Goal: Check status: Check status

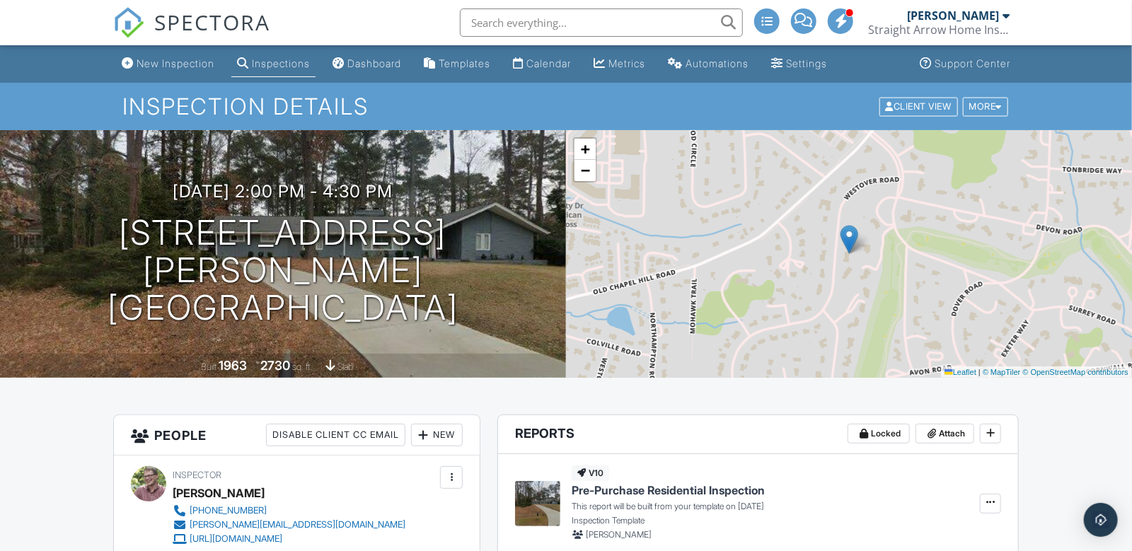
click at [272, 63] on div "Inspections" at bounding box center [281, 63] width 58 height 12
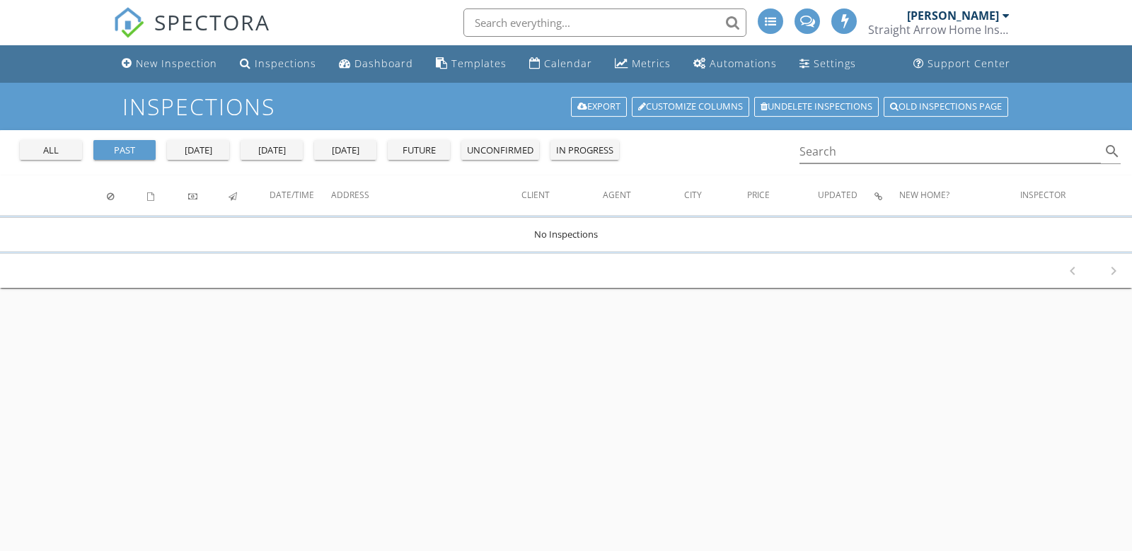
click at [125, 152] on div "past" at bounding box center [124, 151] width 51 height 14
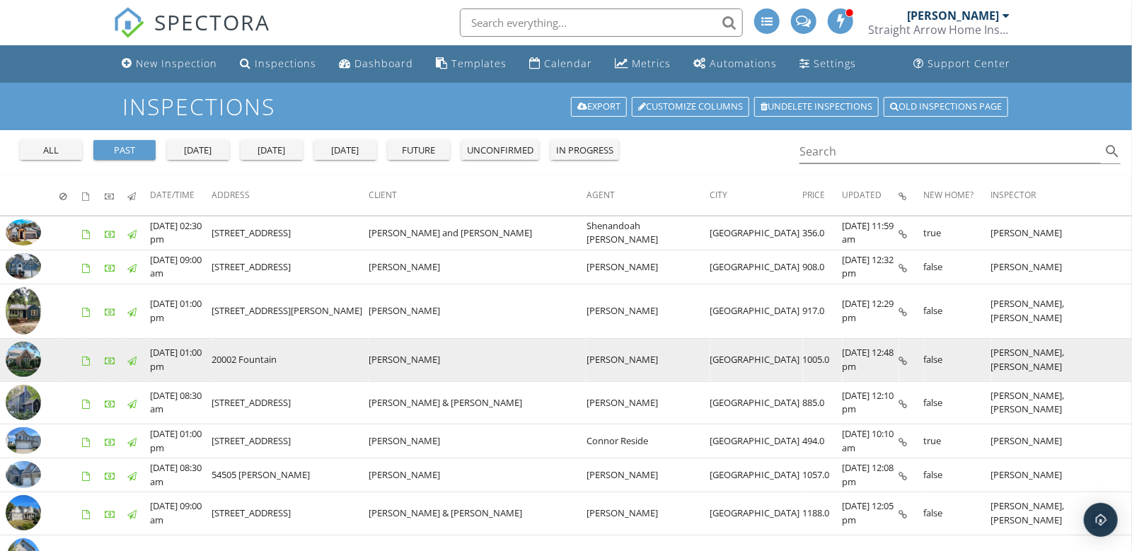
click at [899, 359] on icon at bounding box center [903, 361] width 8 height 9
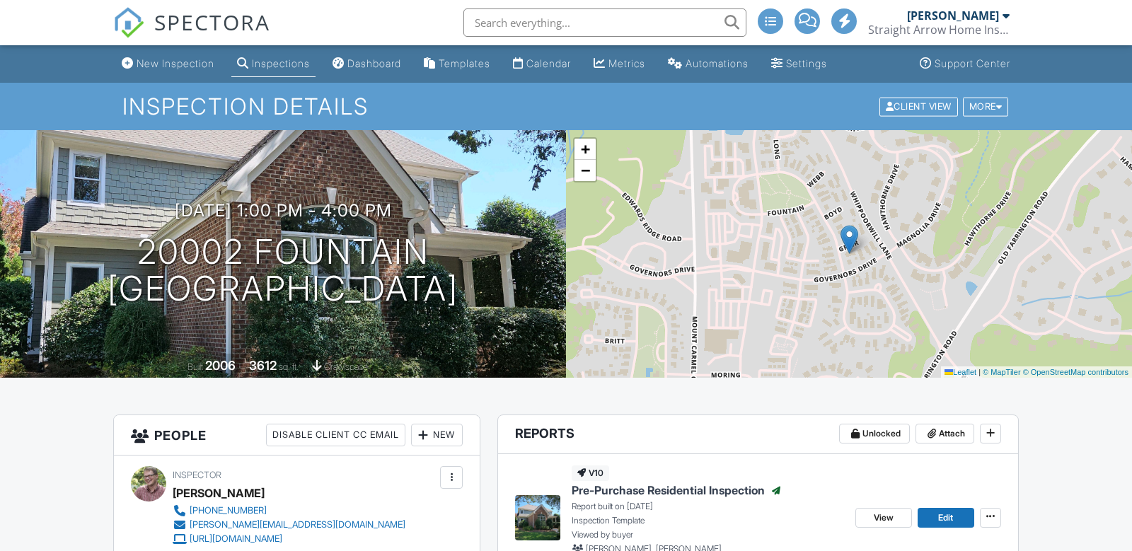
scroll to position [152, 0]
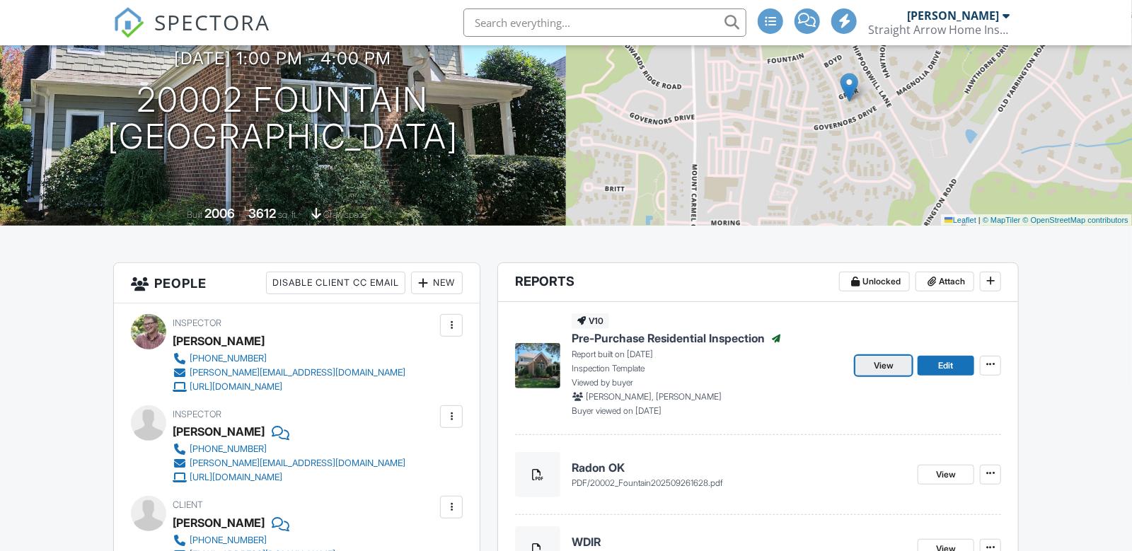
click at [888, 369] on span "View" at bounding box center [884, 366] width 20 height 14
